Goal: Task Accomplishment & Management: Use online tool/utility

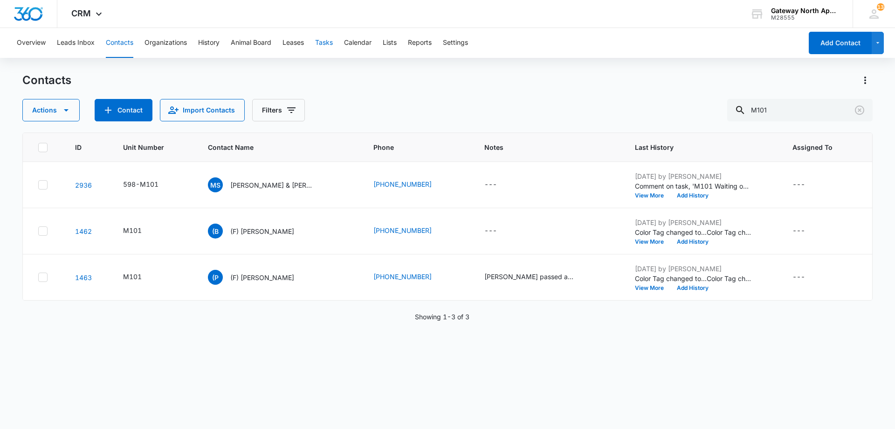
click at [320, 39] on button "Tasks" at bounding box center [324, 43] width 18 height 30
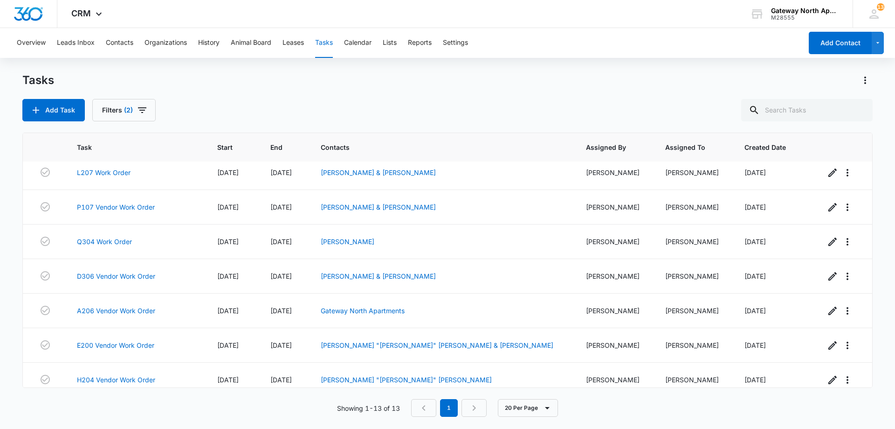
scroll to position [223, 0]
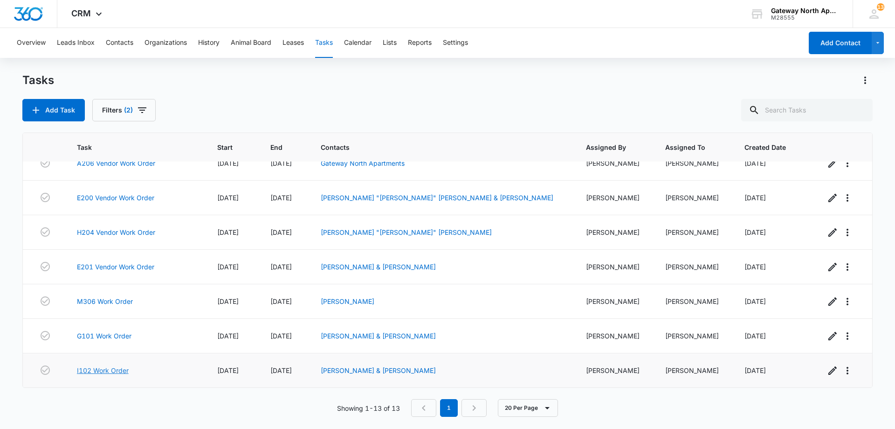
click at [126, 369] on link "I102 Work Order" at bounding box center [103, 370] width 52 height 10
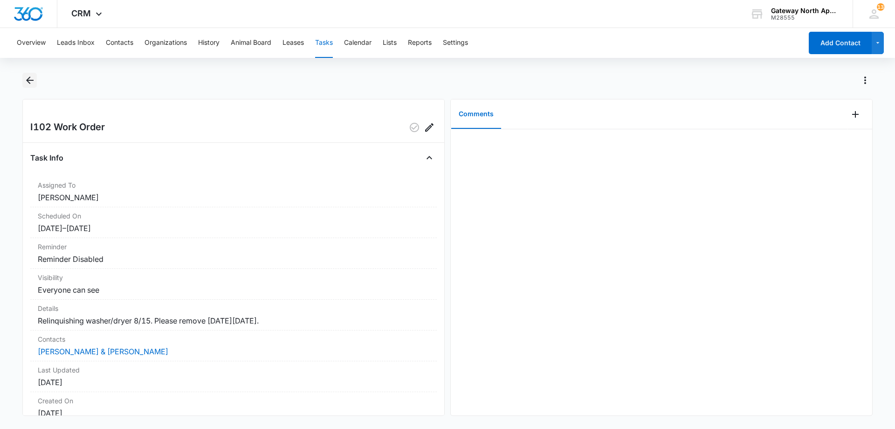
click at [27, 83] on icon "Back" at bounding box center [29, 80] width 11 height 11
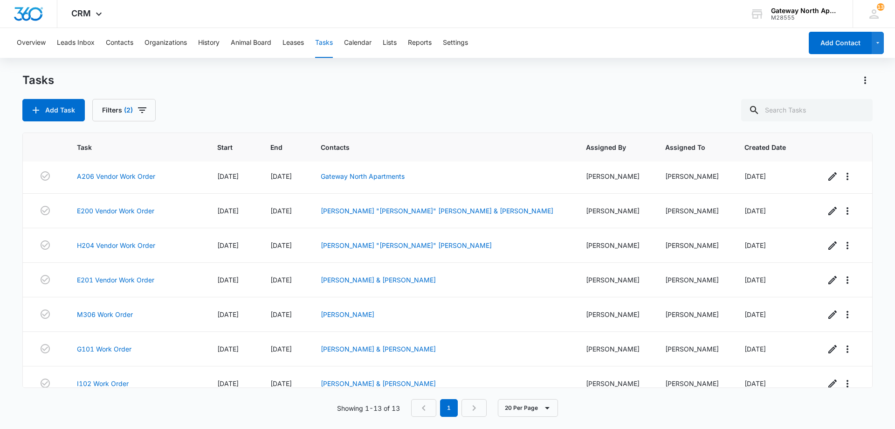
scroll to position [223, 0]
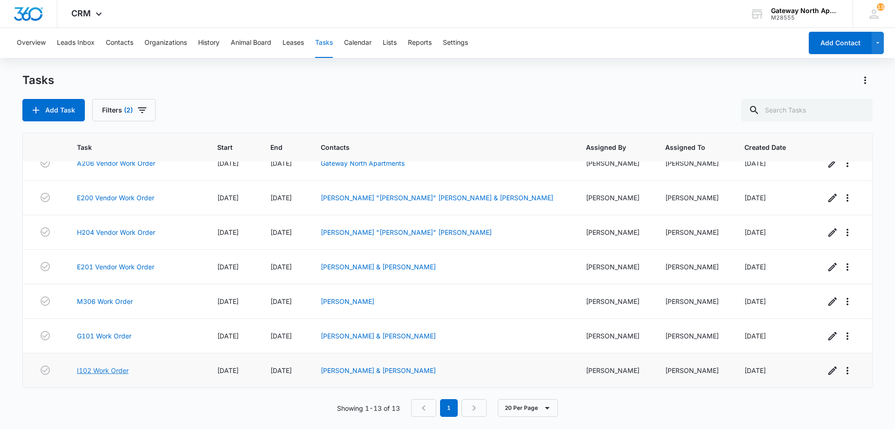
click at [105, 368] on link "I102 Work Order" at bounding box center [103, 370] width 52 height 10
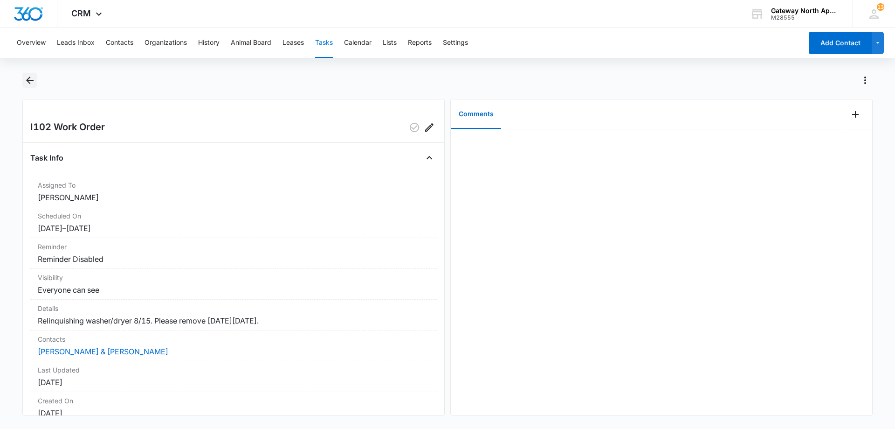
click at [32, 82] on icon "Back" at bounding box center [29, 80] width 11 height 11
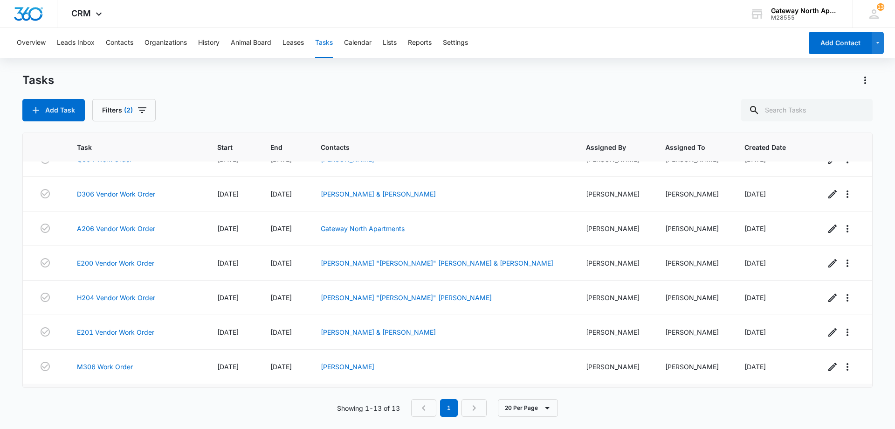
scroll to position [223, 0]
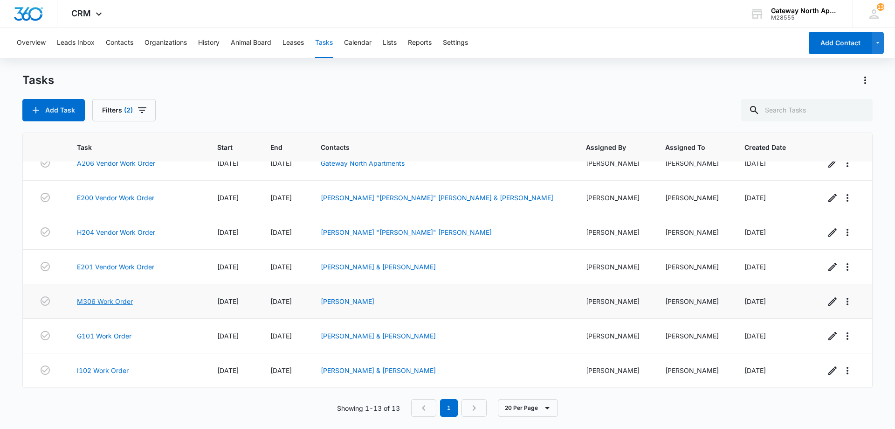
click at [100, 303] on link "M306 Work Order" at bounding box center [105, 301] width 56 height 10
